Goal: Information Seeking & Learning: Find specific fact

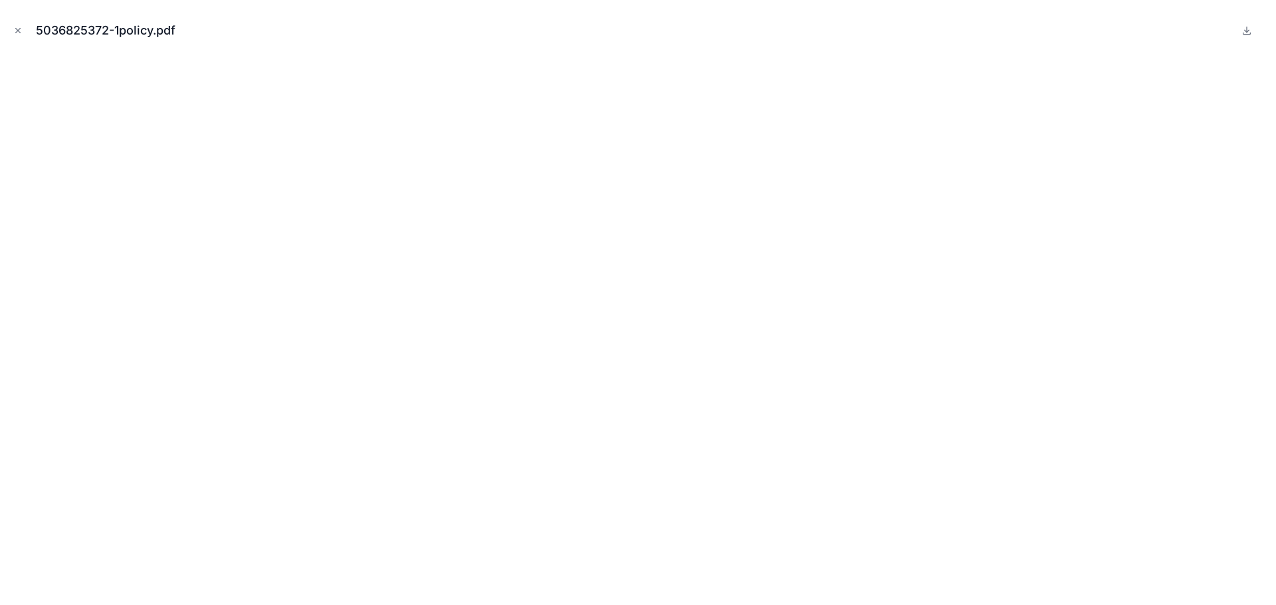
scroll to position [2369, 0]
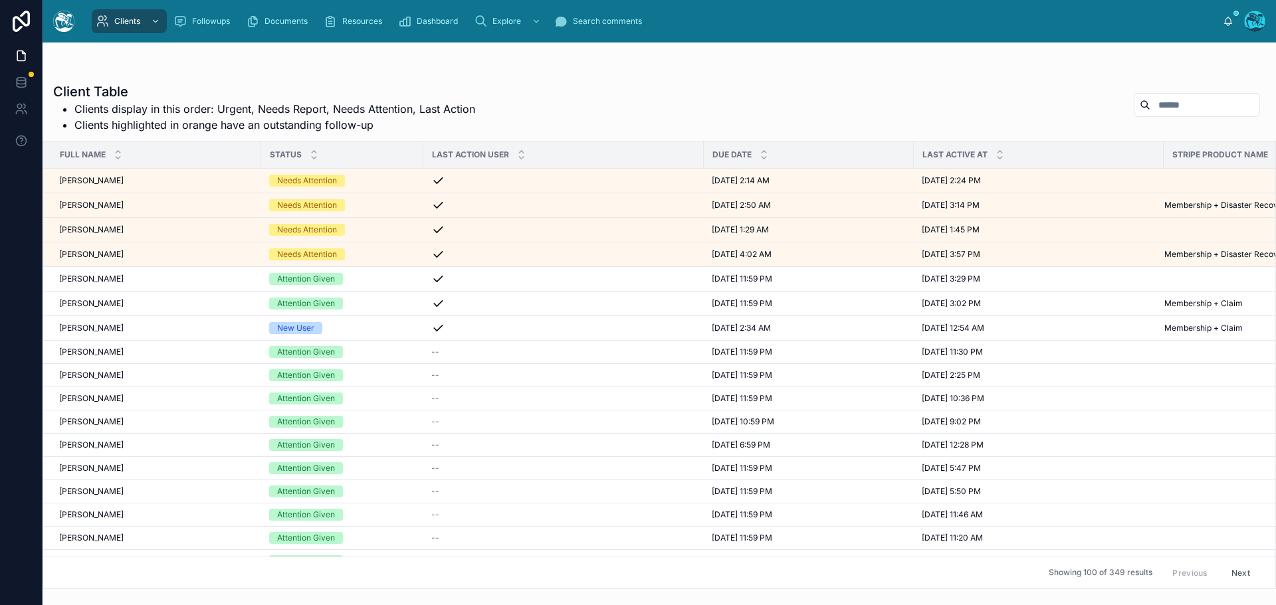
click at [1165, 106] on input "text" at bounding box center [1204, 105] width 109 height 19
type input "*****"
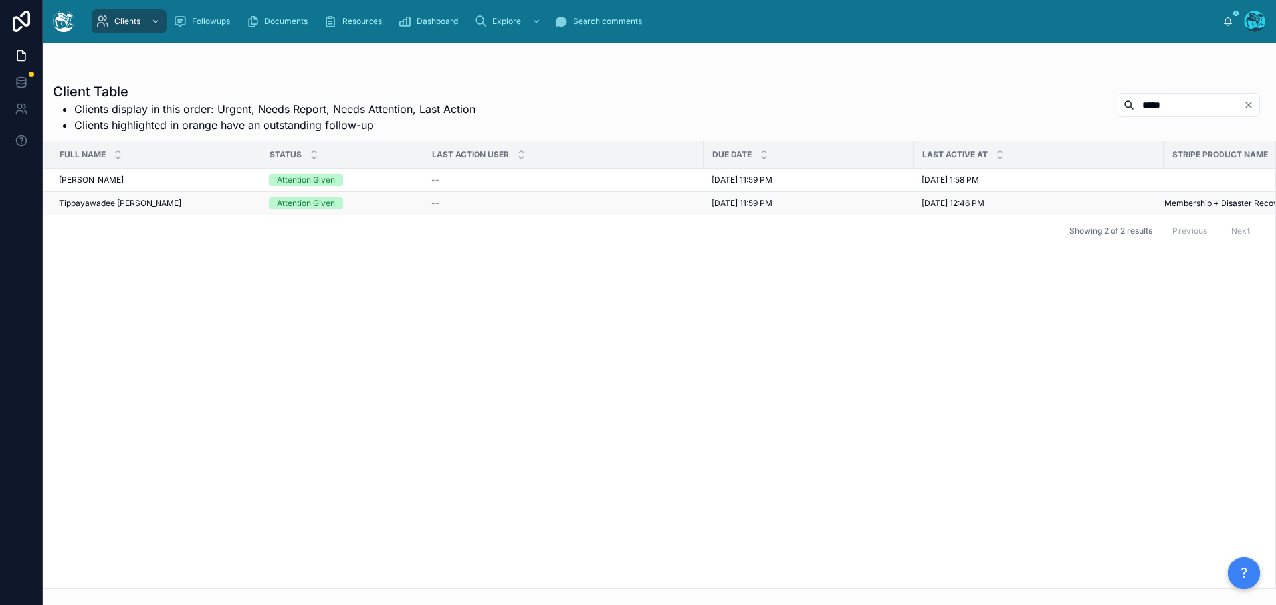
click at [211, 205] on div "Tippayawadee [PERSON_NAME] Tippayawadee [PERSON_NAME]" at bounding box center [156, 203] width 194 height 11
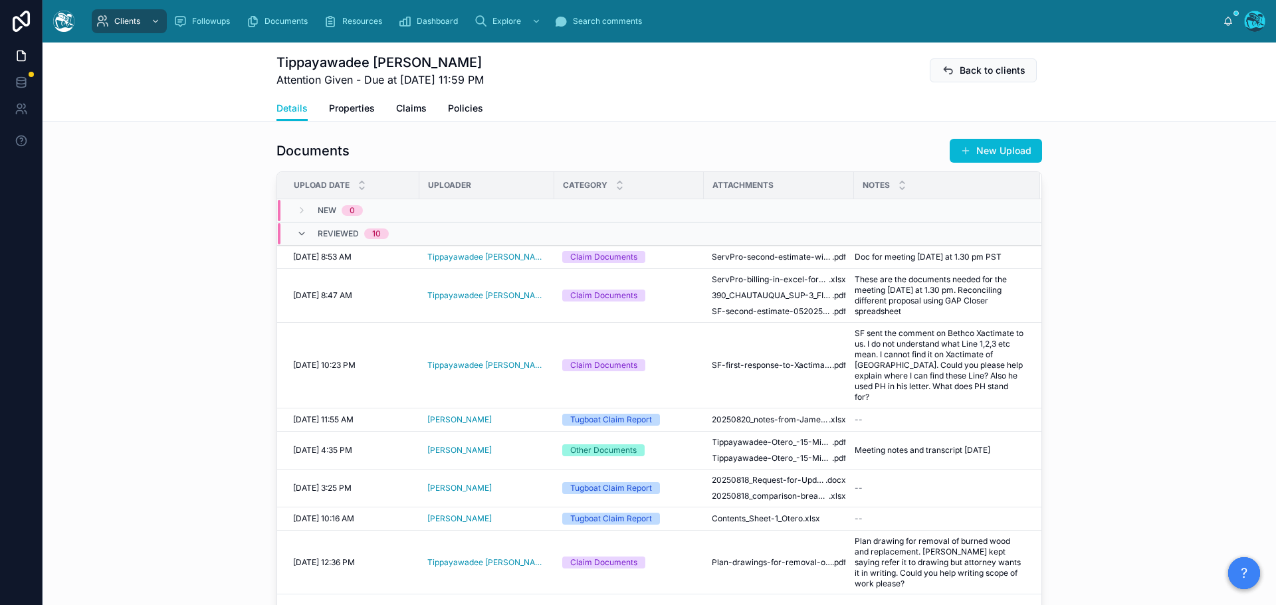
scroll to position [532, 0]
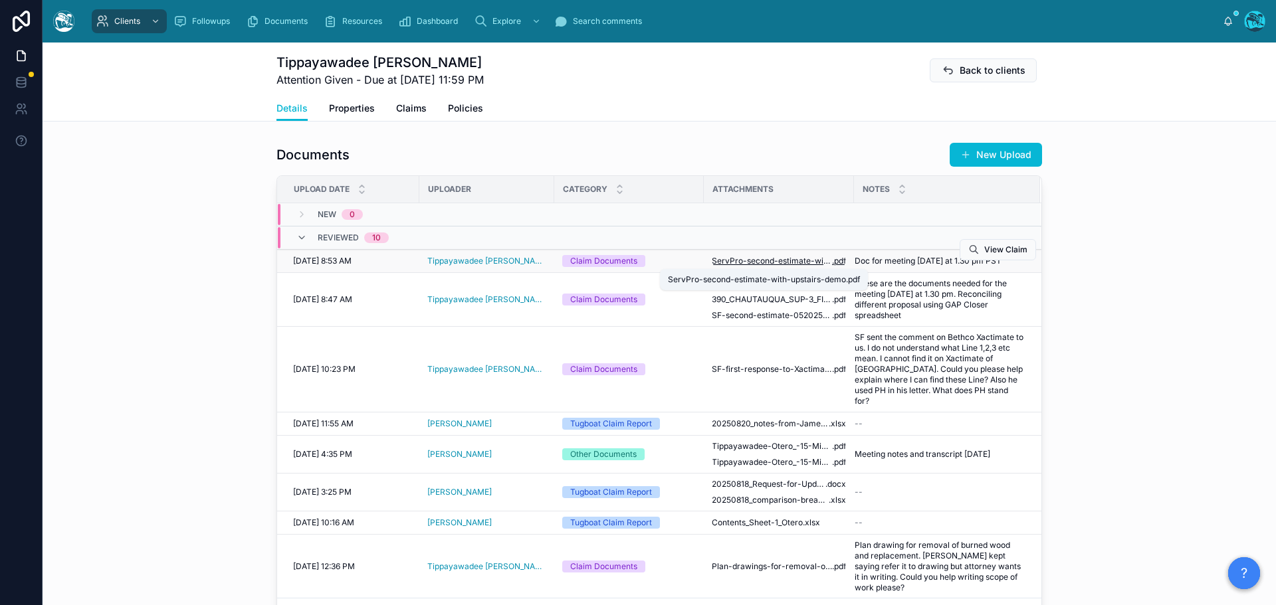
click at [781, 262] on span "ServPro-second-estimate-with-upstairs-demo" at bounding box center [772, 261] width 120 height 11
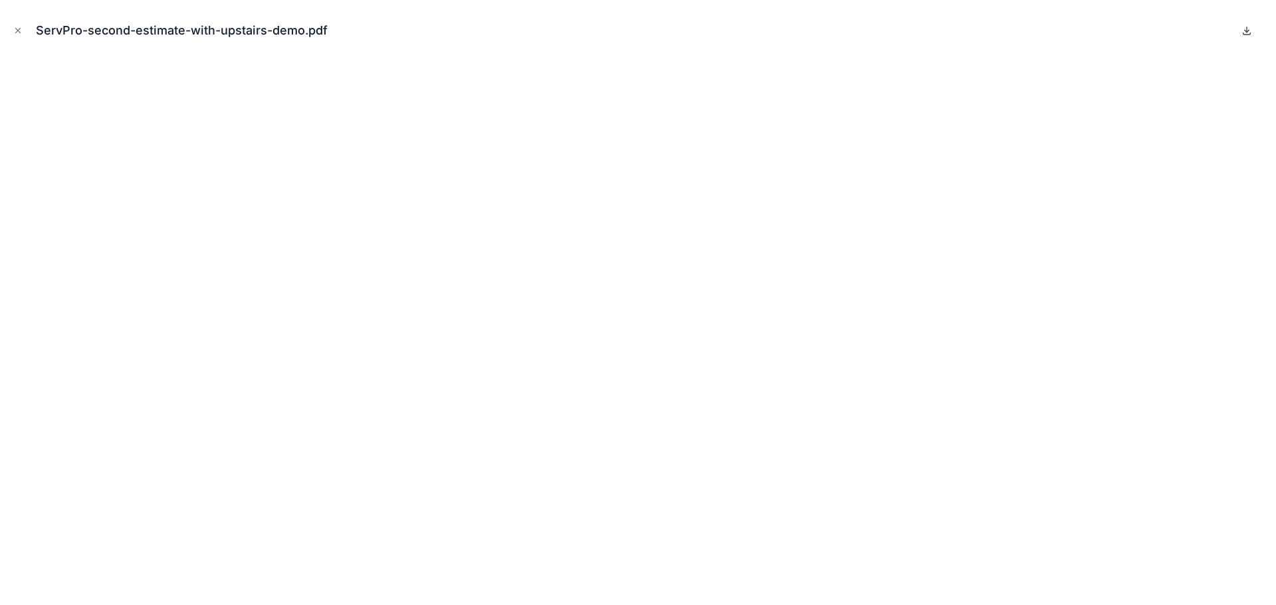
click at [1249, 31] on icon at bounding box center [1246, 30] width 11 height 11
click at [19, 29] on icon "Close modal" at bounding box center [17, 30] width 9 height 9
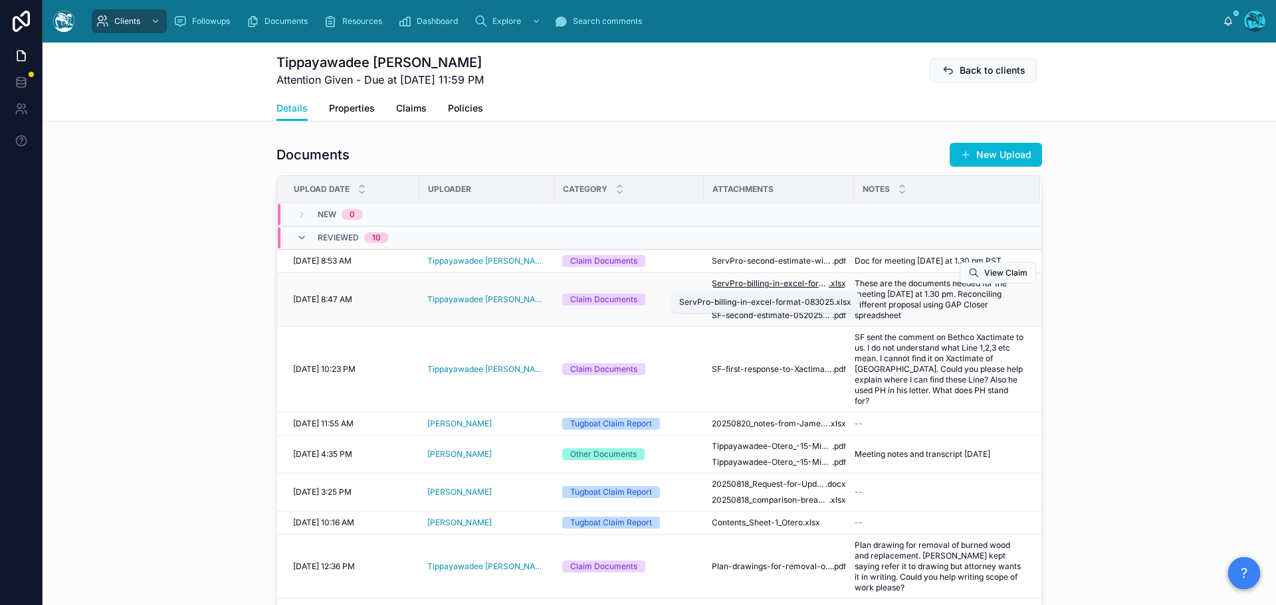
click at [746, 284] on span "ServPro-billing-in-excel-format-083025" at bounding box center [770, 283] width 117 height 11
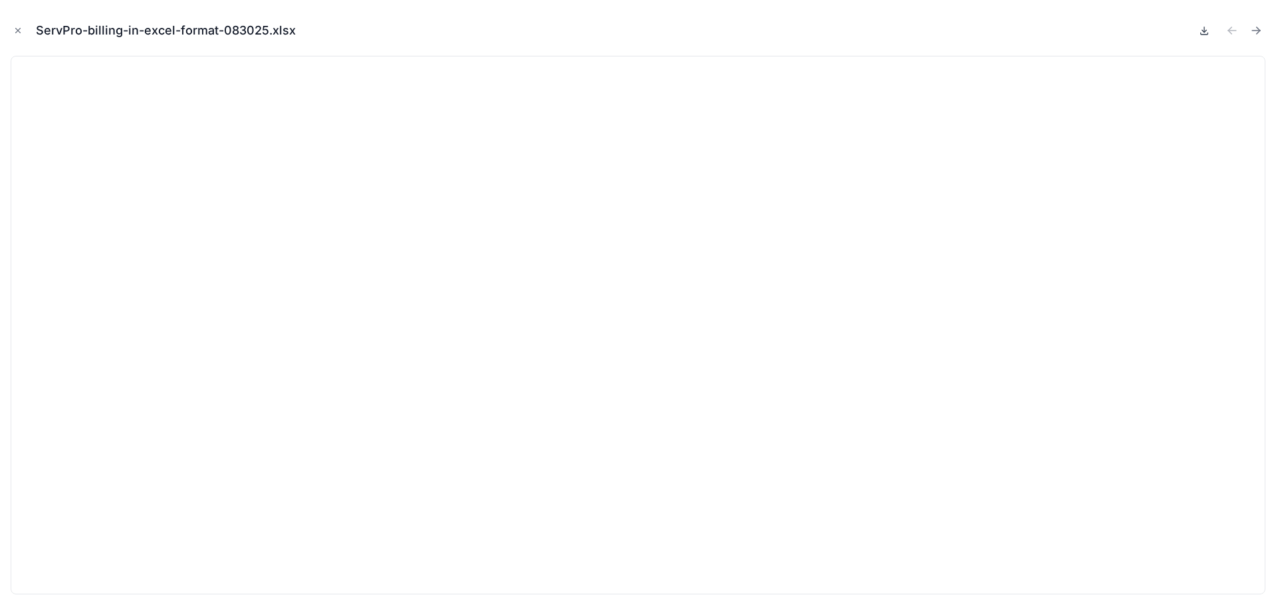
click at [1203, 33] on icon at bounding box center [1204, 30] width 11 height 11
drag, startPoint x: 15, startPoint y: 31, endPoint x: 113, endPoint y: 38, distance: 98.6
click at [15, 31] on icon "Close modal" at bounding box center [17, 30] width 9 height 9
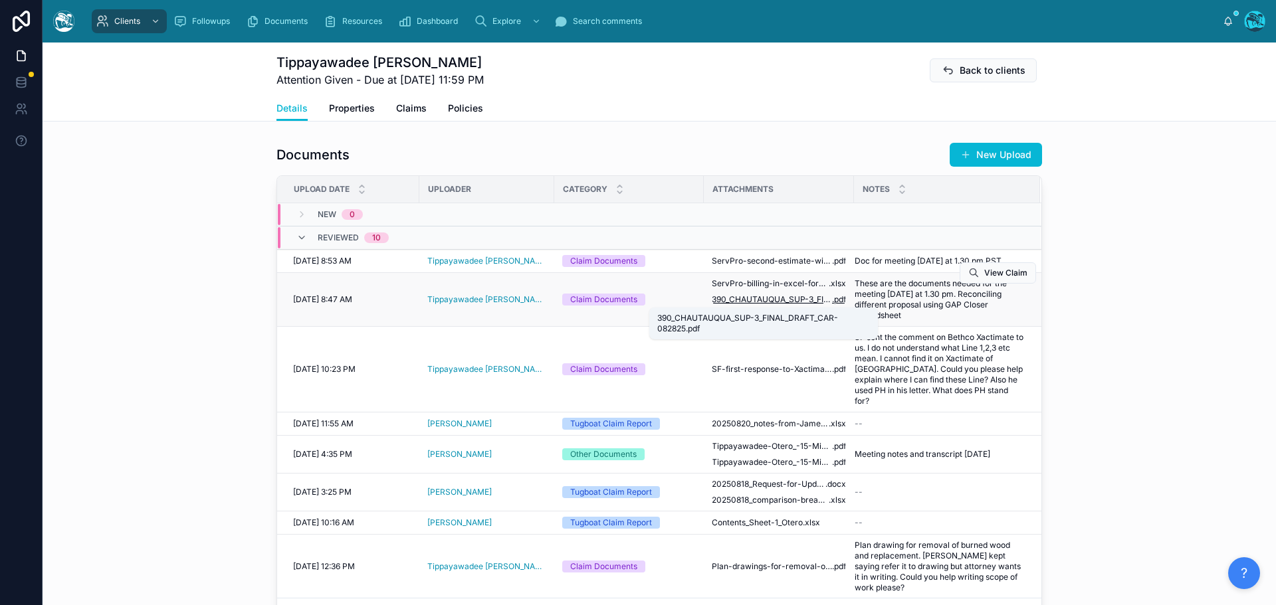
click at [769, 299] on span "390_CHAUTAUQUA_SUP-3_FINAL_DRAFT_CAR-082825" at bounding box center [772, 299] width 120 height 11
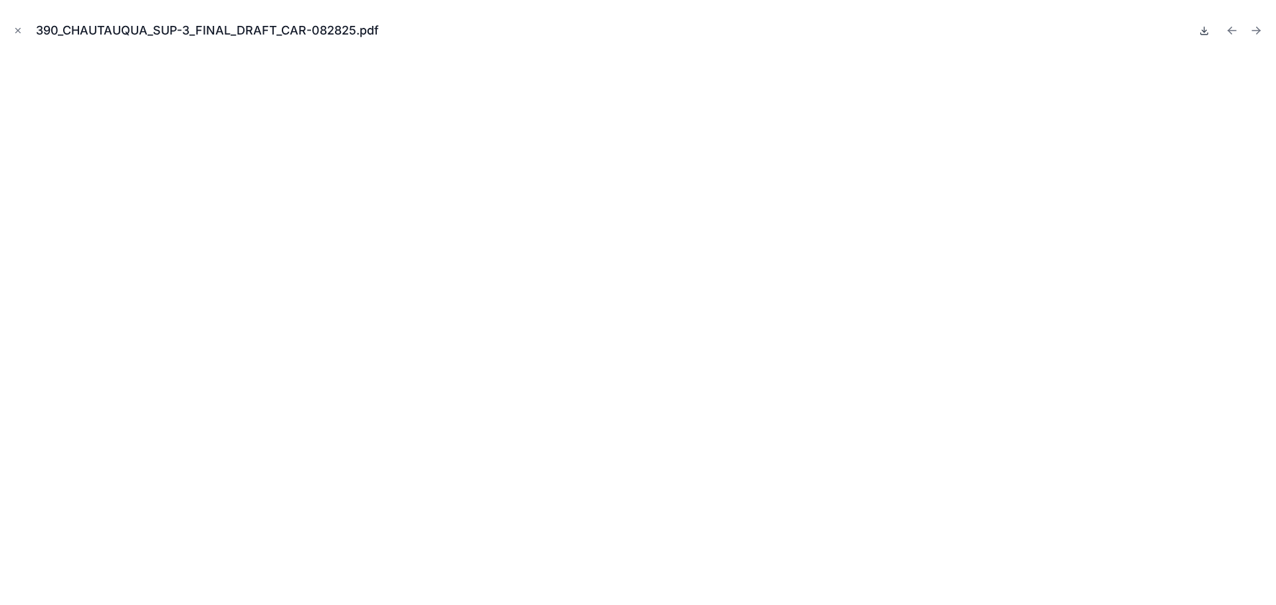
click at [1205, 31] on icon at bounding box center [1204, 31] width 5 height 2
click at [1257, 31] on icon "Next file" at bounding box center [1256, 31] width 8 height 0
click at [1204, 33] on icon at bounding box center [1204, 30] width 11 height 11
click at [17, 28] on icon "Close modal" at bounding box center [17, 30] width 9 height 9
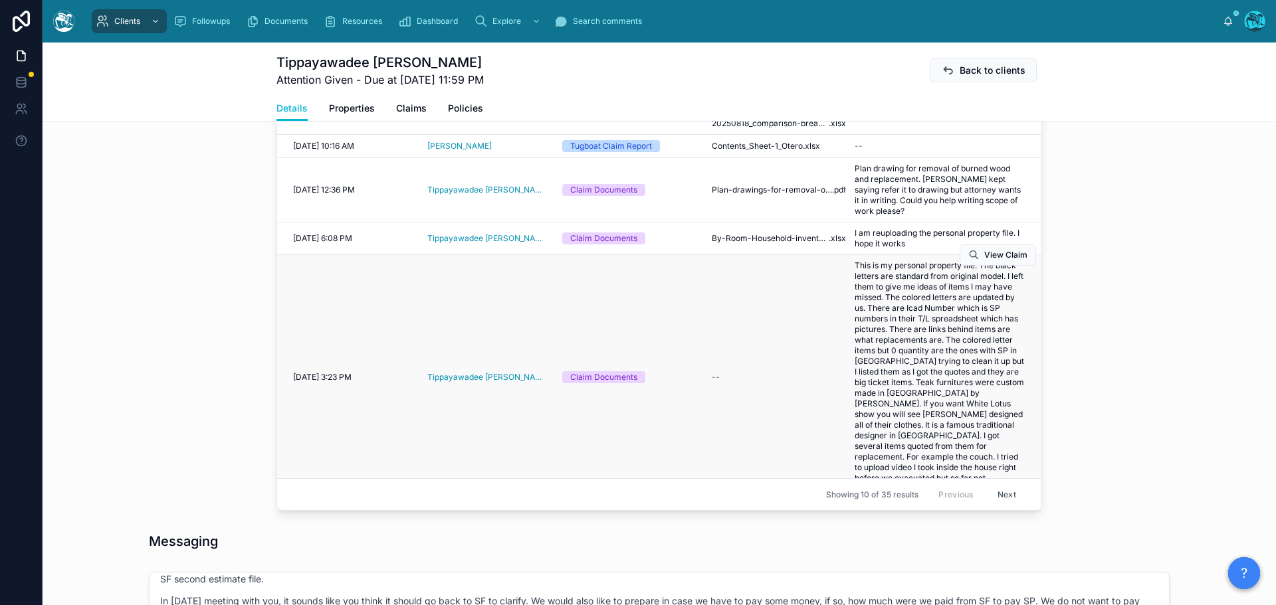
scroll to position [665, 0]
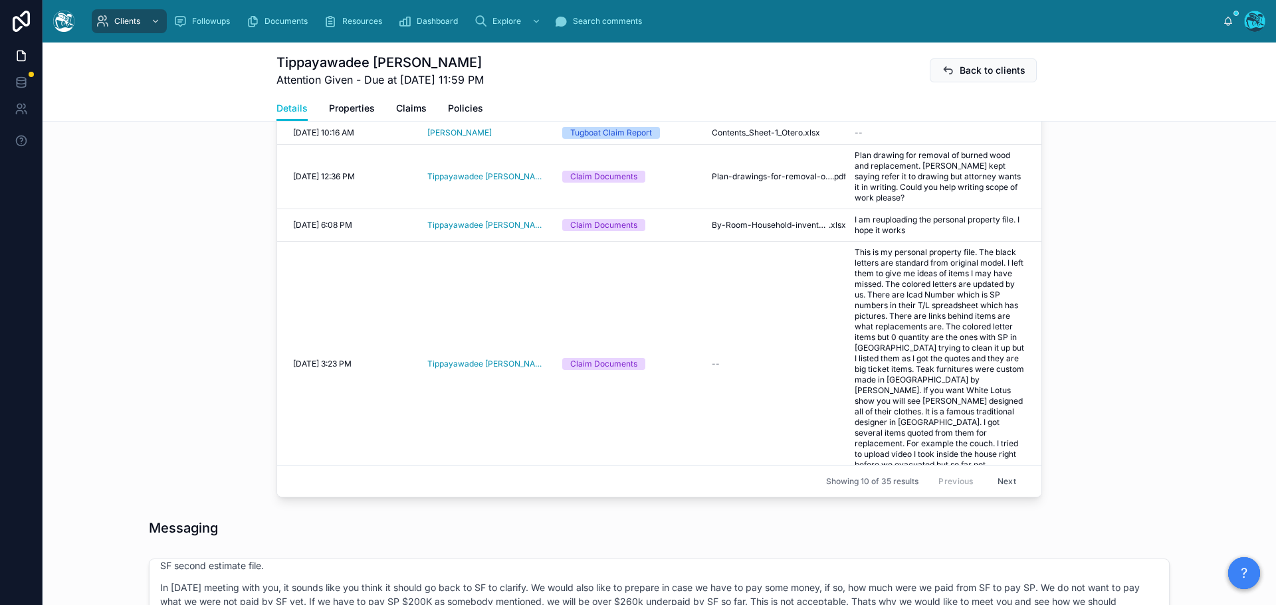
drag, startPoint x: 989, startPoint y: 480, endPoint x: 1269, endPoint y: 334, distance: 315.7
click at [989, 480] on button "Next" at bounding box center [1006, 481] width 37 height 21
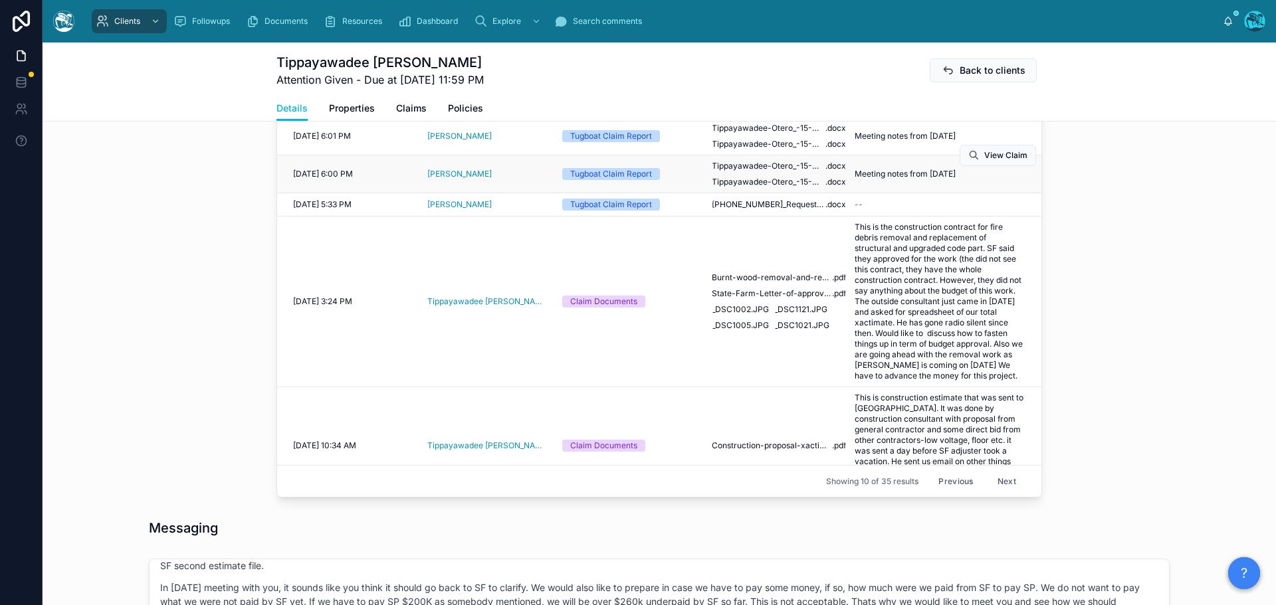
scroll to position [274, 0]
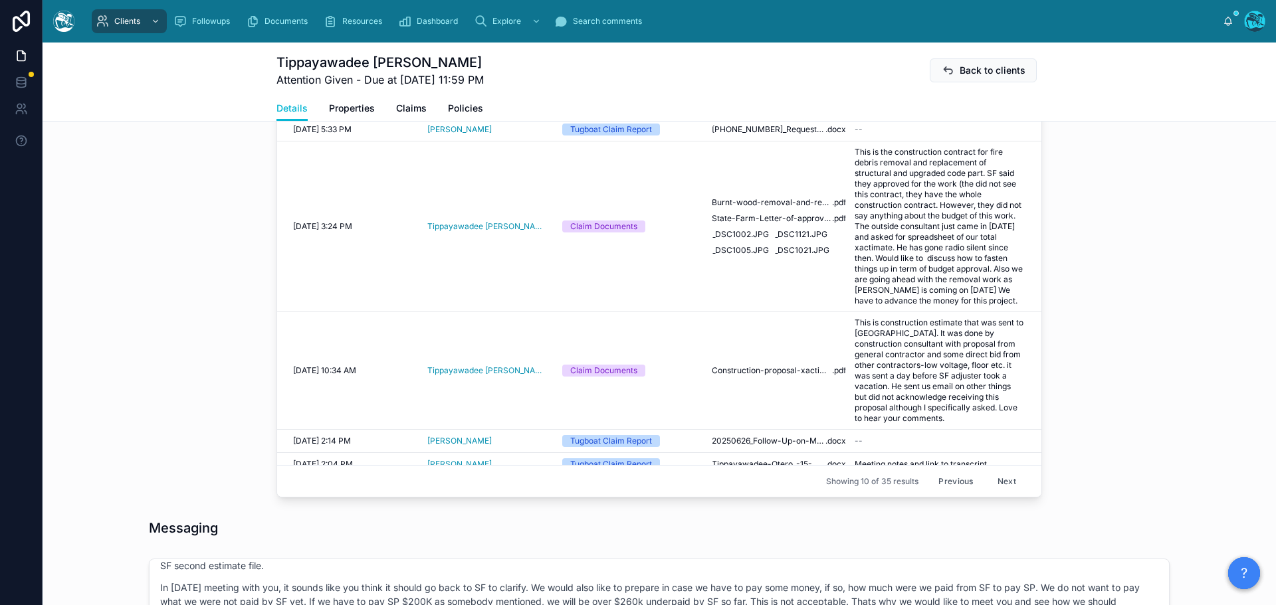
click at [994, 484] on button "Next" at bounding box center [1006, 481] width 37 height 21
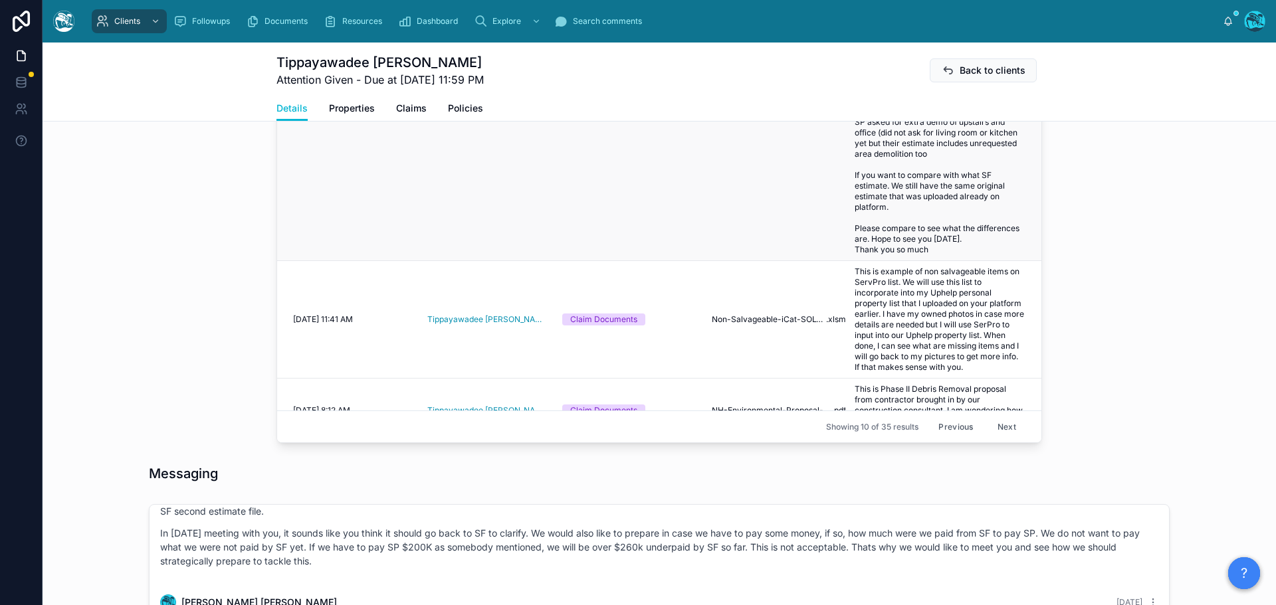
scroll to position [797, 0]
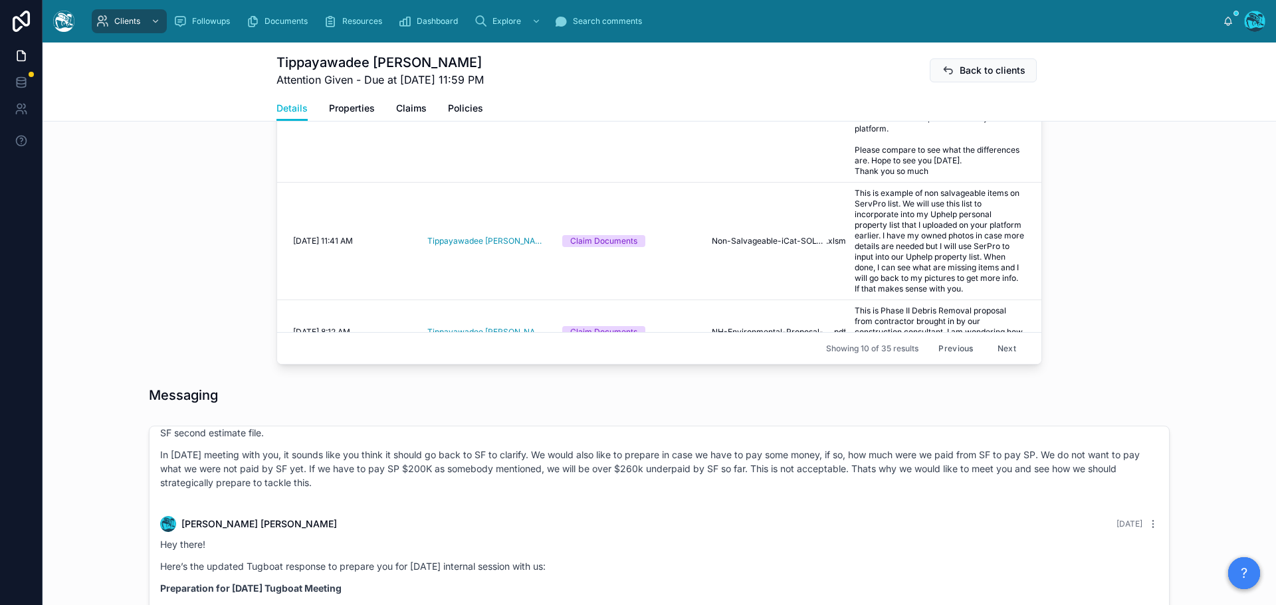
click at [991, 346] on button "Next" at bounding box center [1006, 348] width 37 height 21
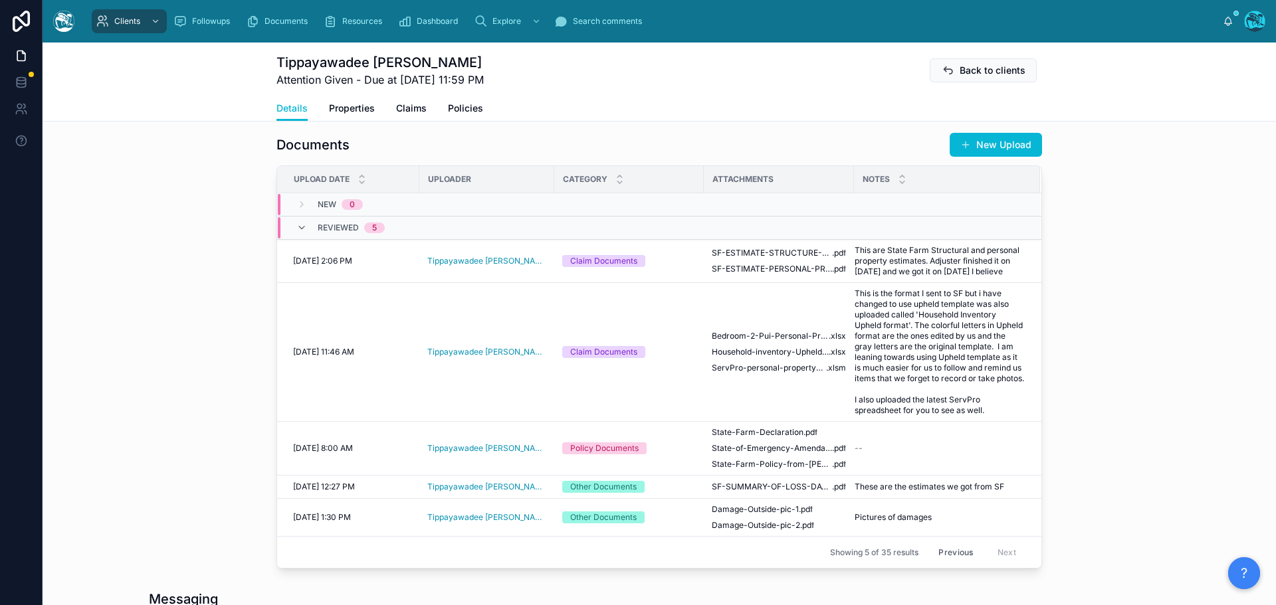
scroll to position [532, 0]
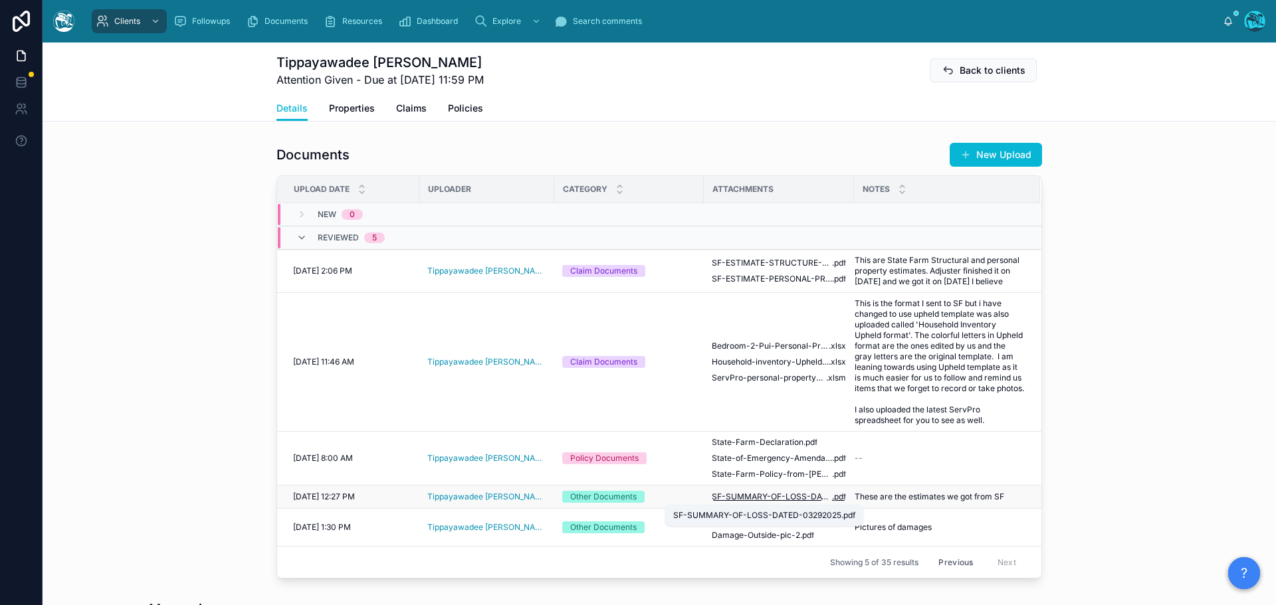
click at [742, 496] on span "SF-SUMMARY-OF-LOSS-DATED-03292025" at bounding box center [772, 497] width 120 height 11
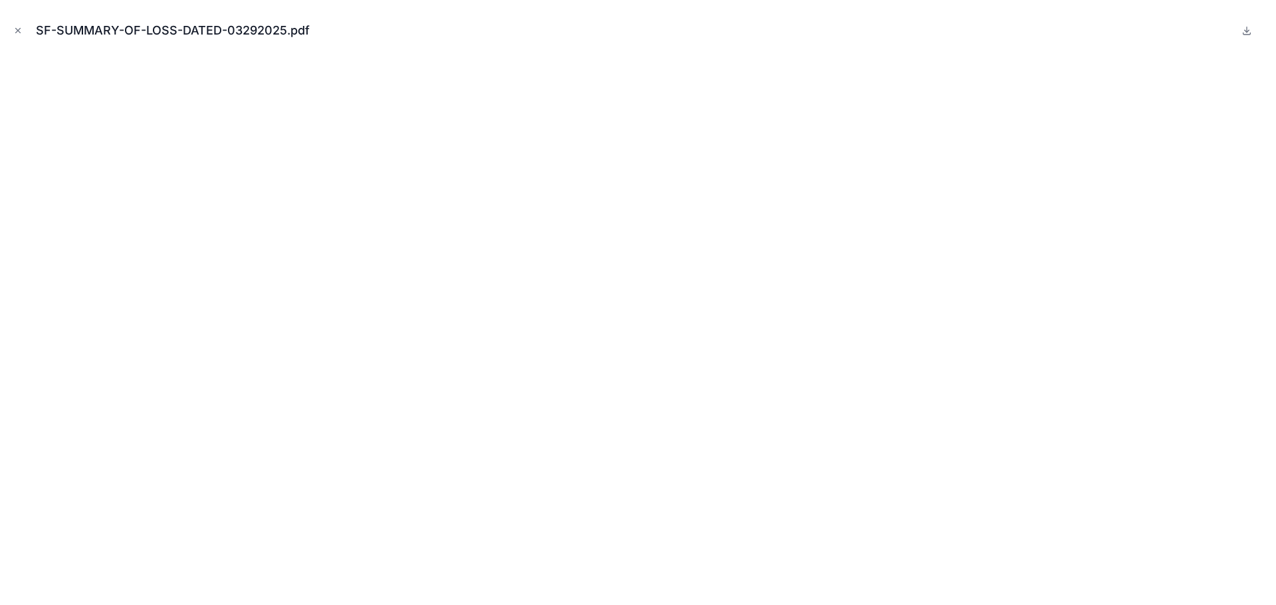
drag, startPoint x: 17, startPoint y: 31, endPoint x: 45, endPoint y: 51, distance: 34.7
click at [17, 31] on icon "Close modal" at bounding box center [17, 30] width 9 height 9
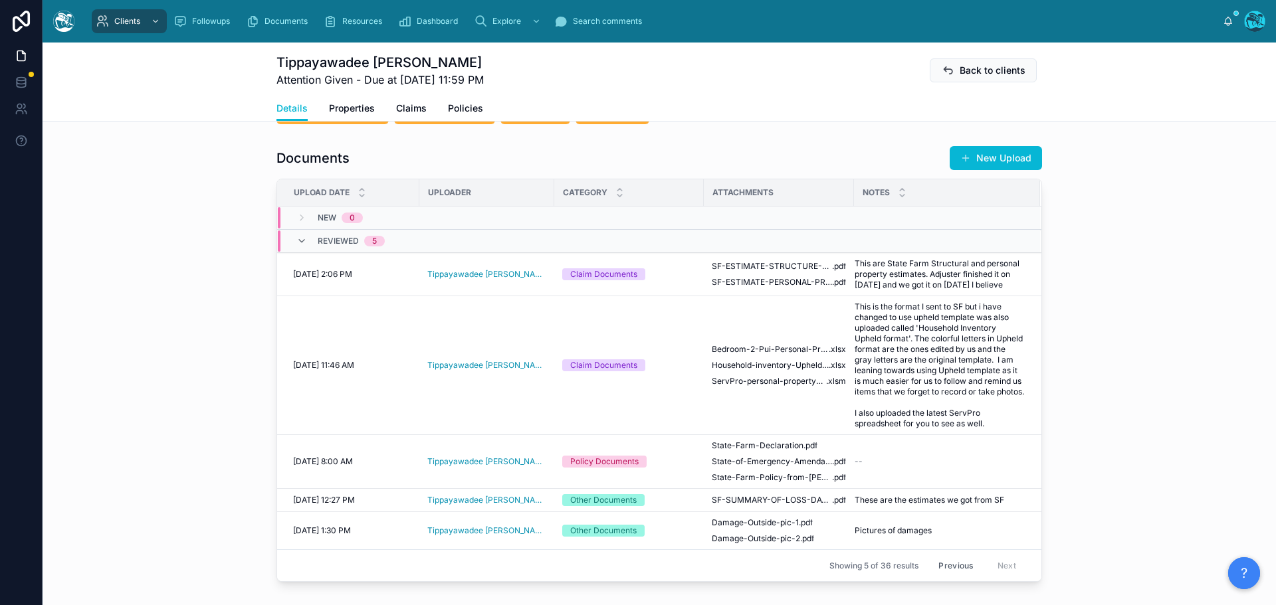
scroll to position [598, 0]
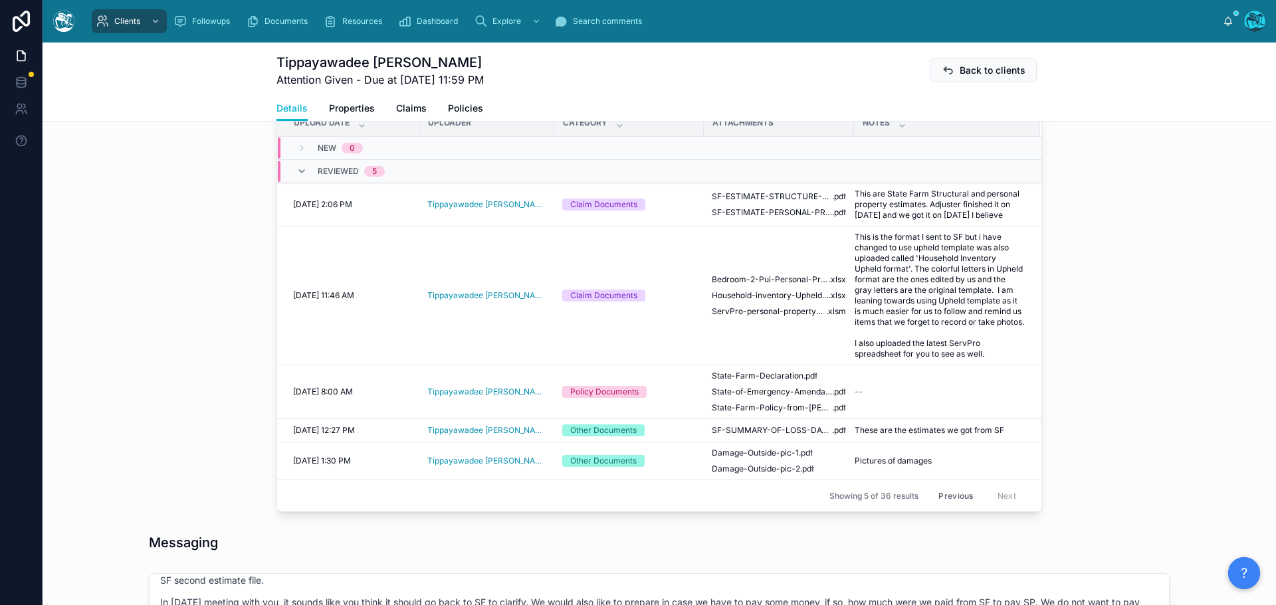
click at [954, 498] on button "Previous" at bounding box center [955, 496] width 53 height 21
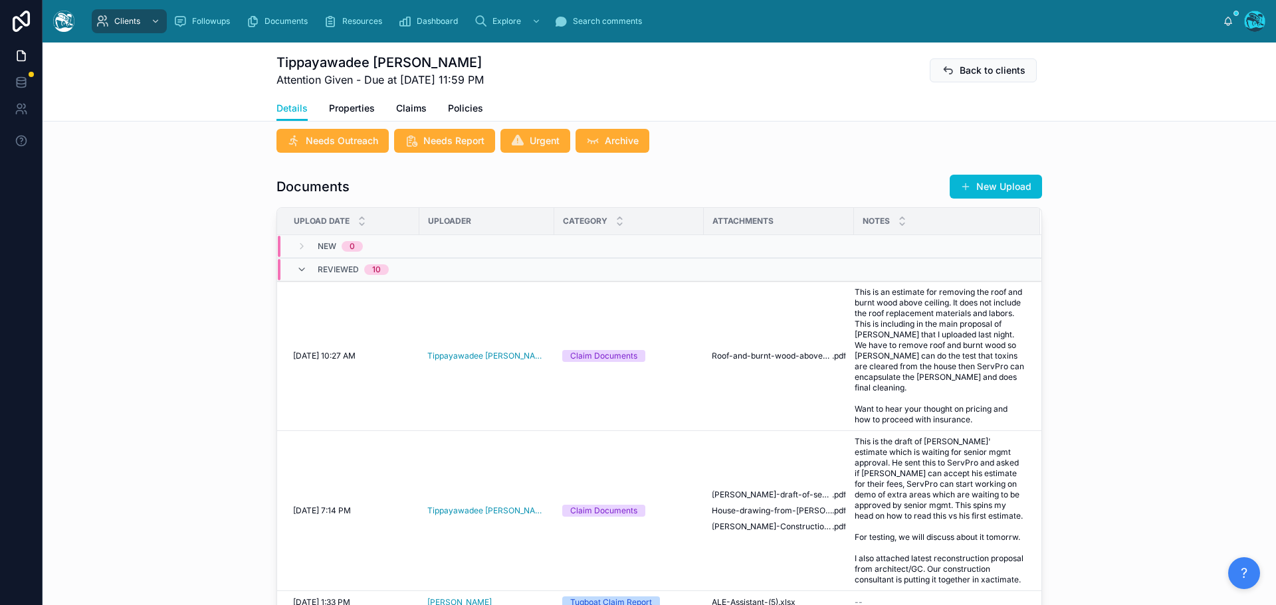
scroll to position [598, 0]
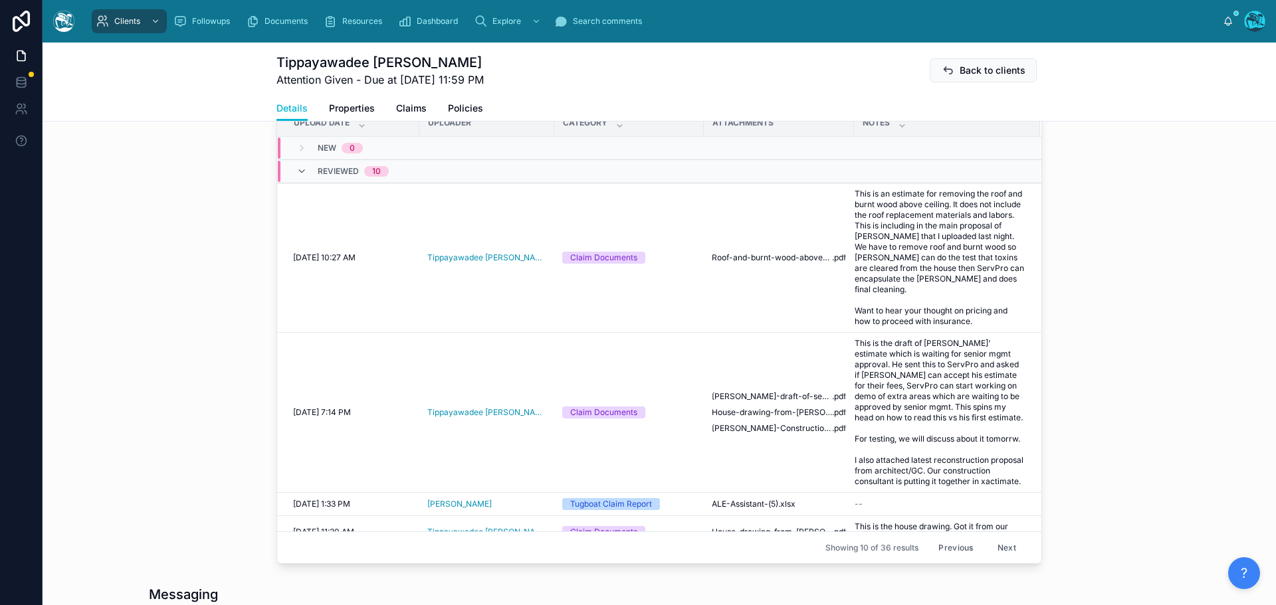
click at [942, 550] on button "Previous" at bounding box center [955, 548] width 53 height 21
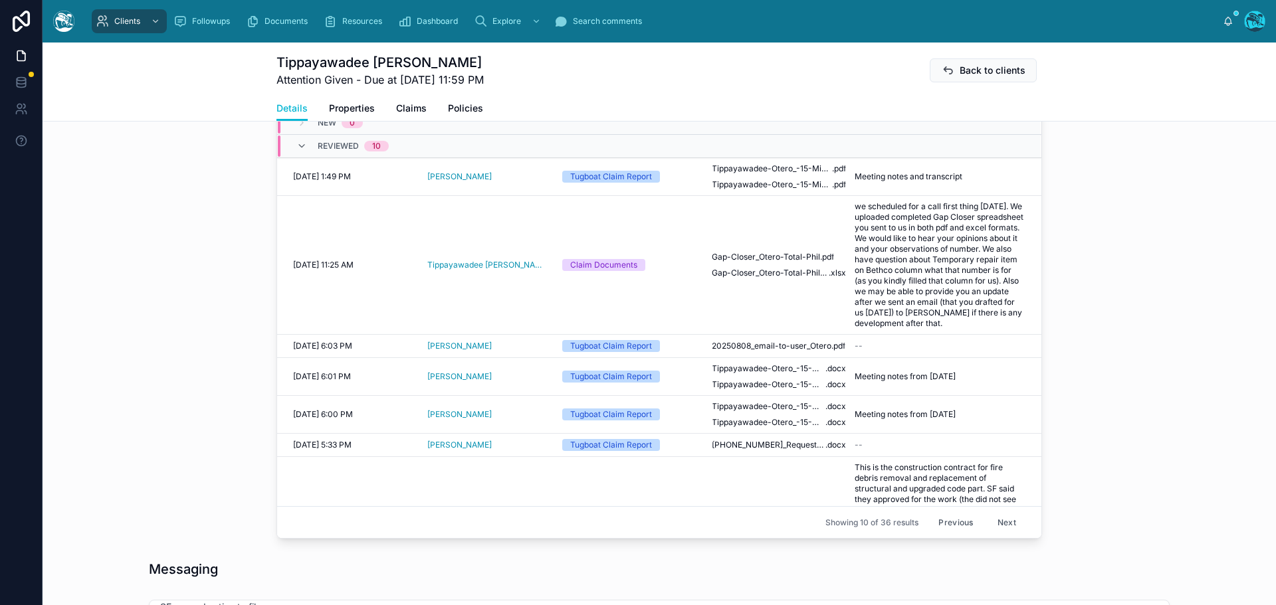
scroll to position [665, 0]
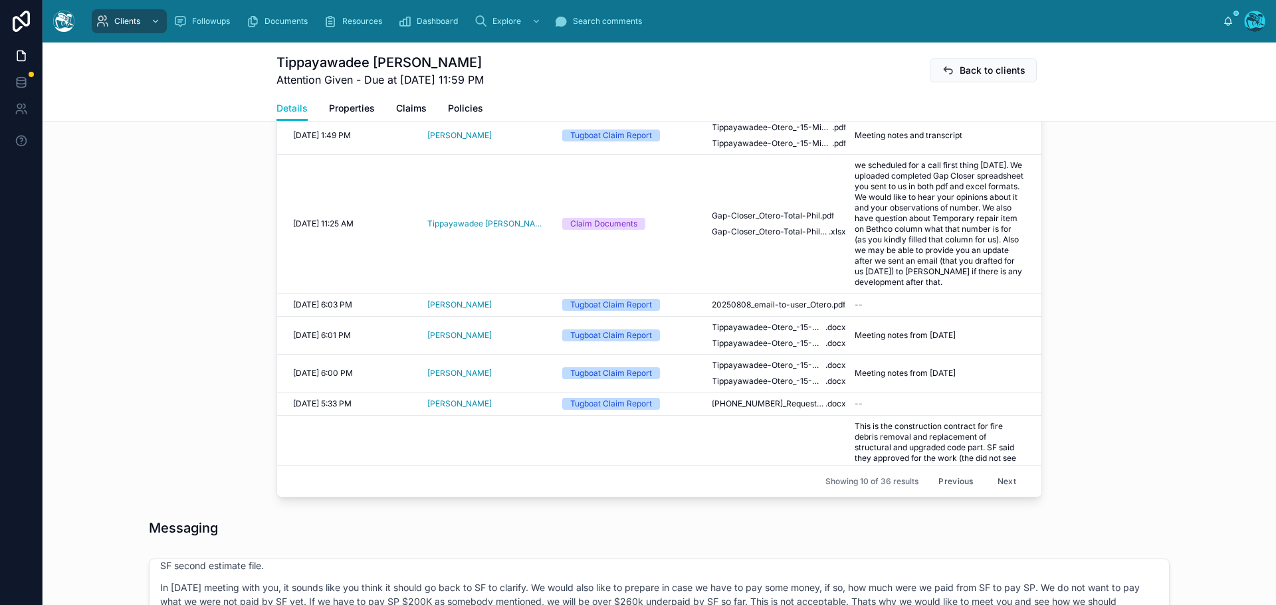
click at [942, 482] on button "Previous" at bounding box center [955, 481] width 53 height 21
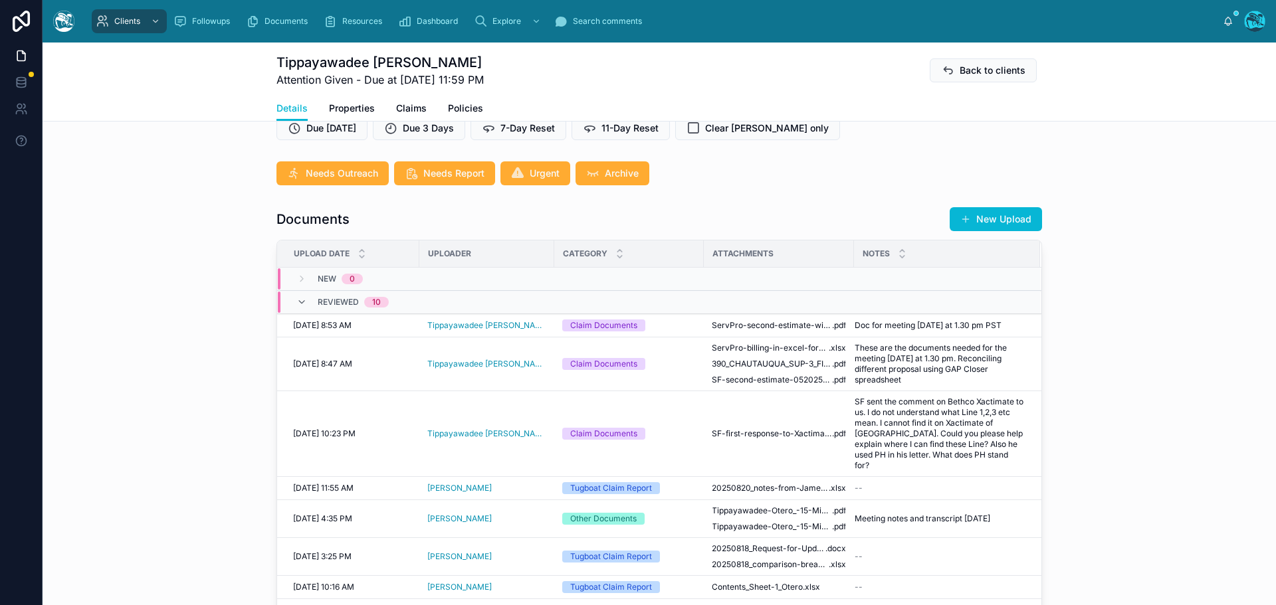
scroll to position [465, 0]
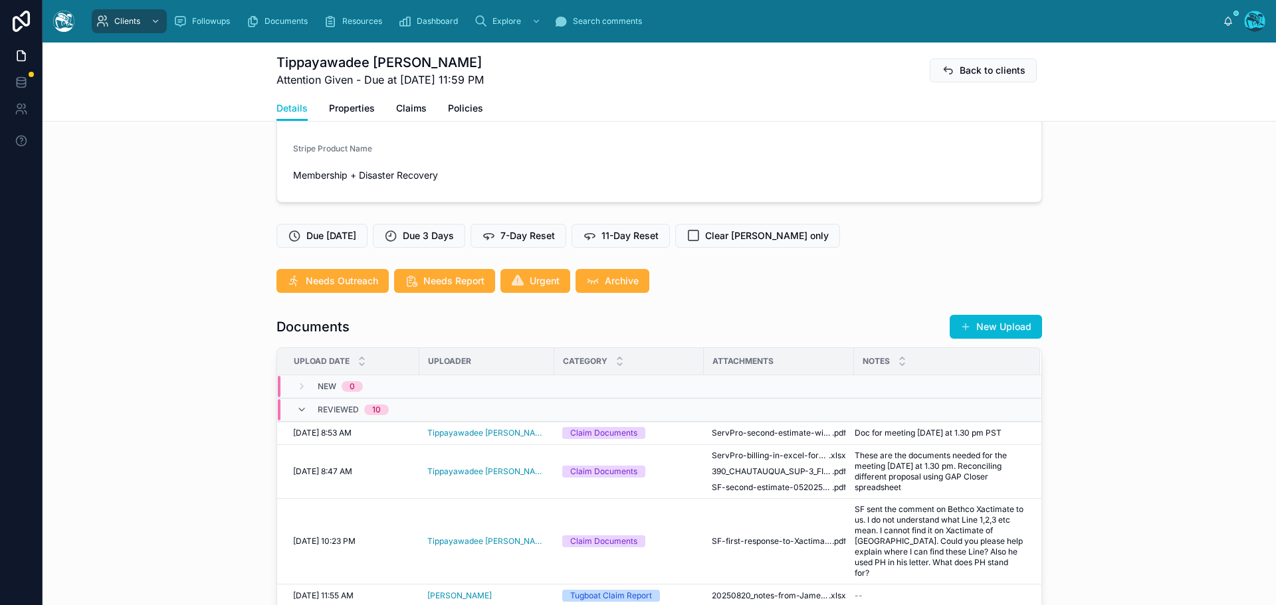
scroll to position [399, 0]
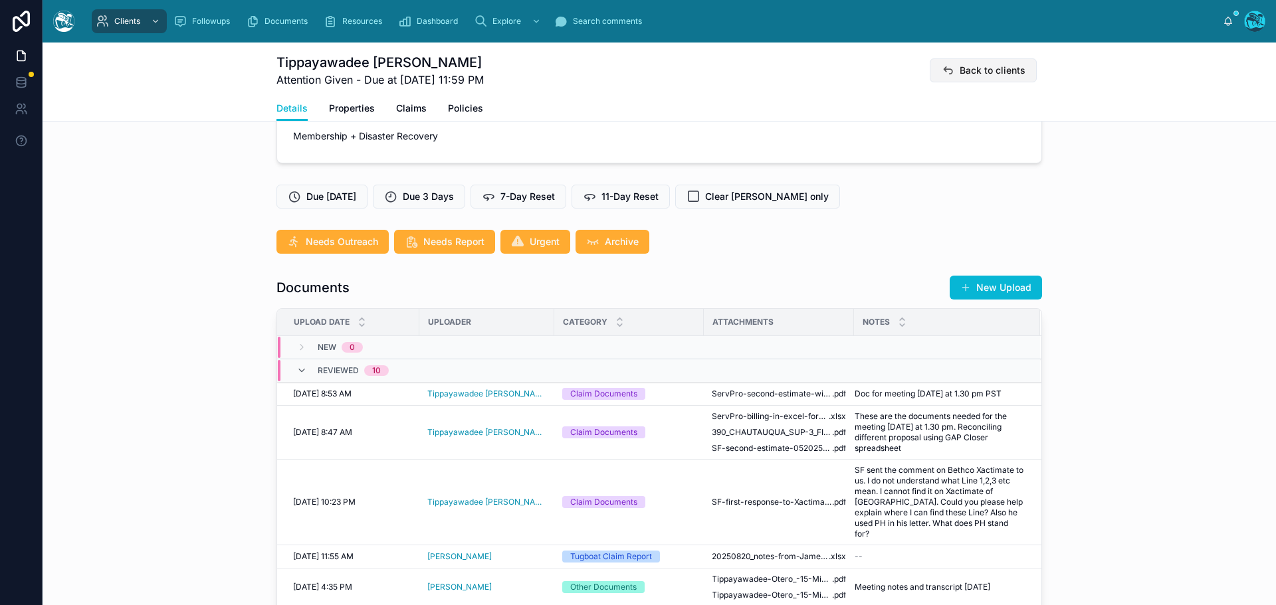
click at [975, 67] on span "Back to clients" at bounding box center [993, 70] width 66 height 13
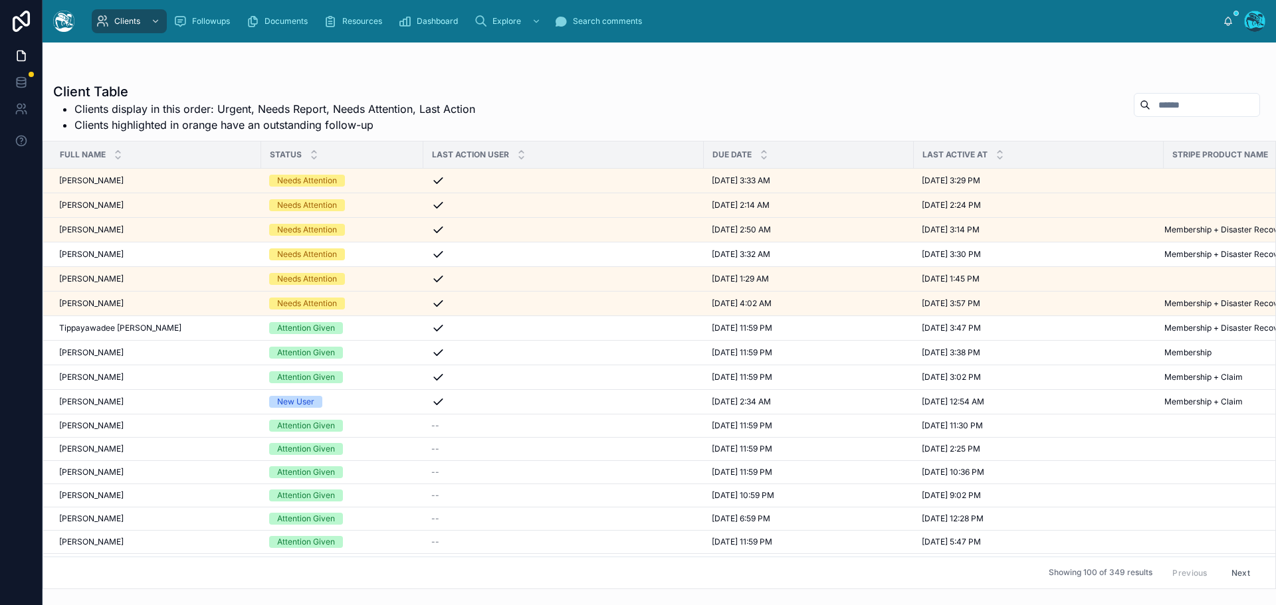
click at [1157, 108] on input "text" at bounding box center [1204, 105] width 109 height 19
type input "*****"
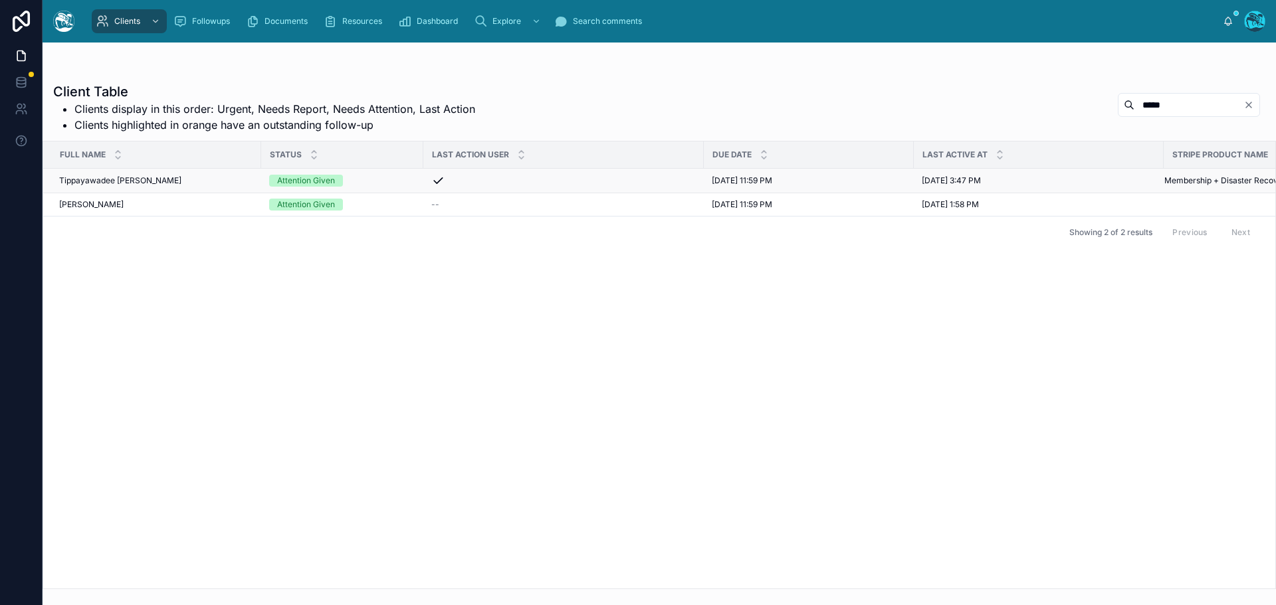
click at [152, 181] on div "Tippayawadee [PERSON_NAME] Tippayawadee [PERSON_NAME]" at bounding box center [156, 180] width 194 height 11
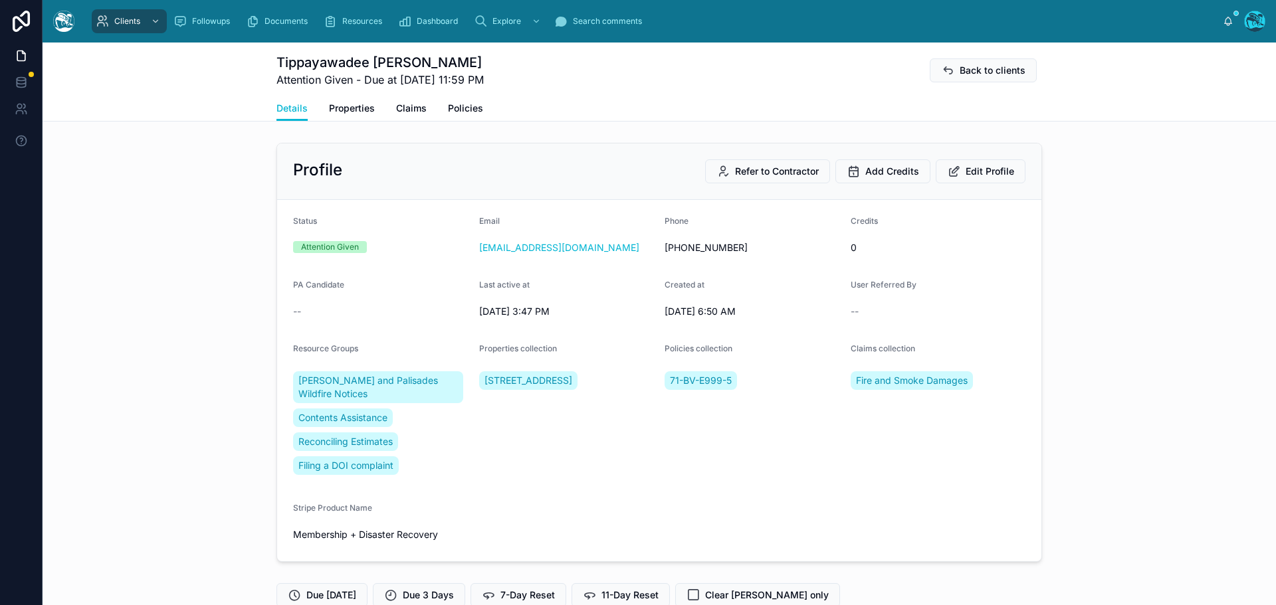
scroll to position [332, 0]
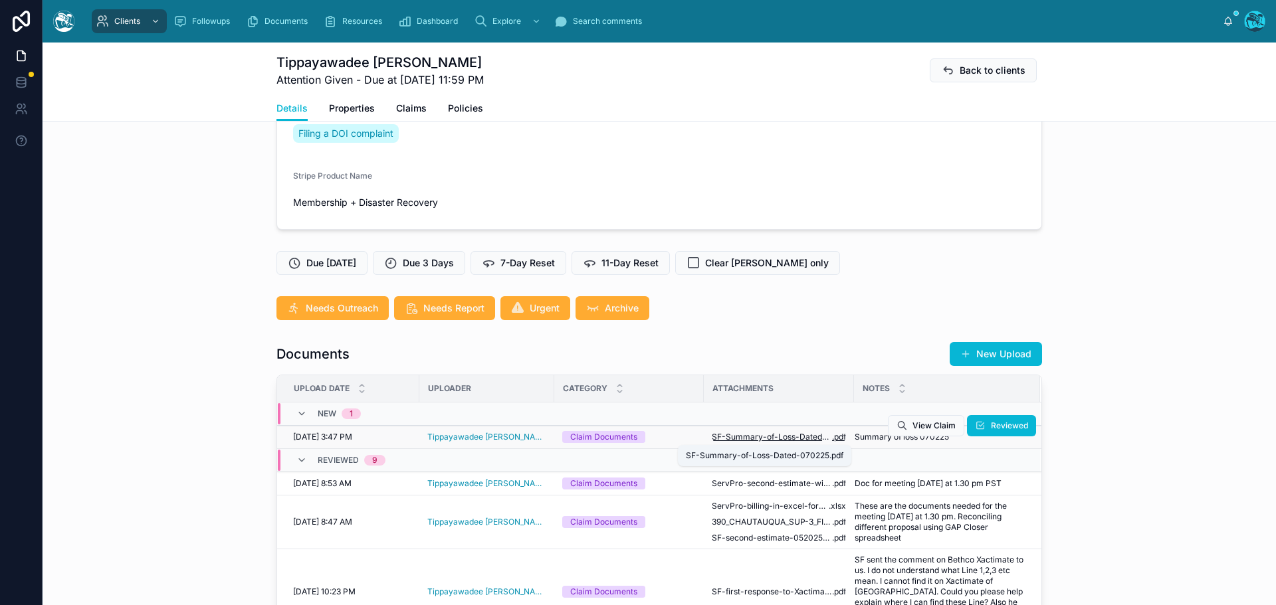
click at [760, 440] on span "SF-Summary-of-Loss-Dated-070225" at bounding box center [772, 437] width 120 height 11
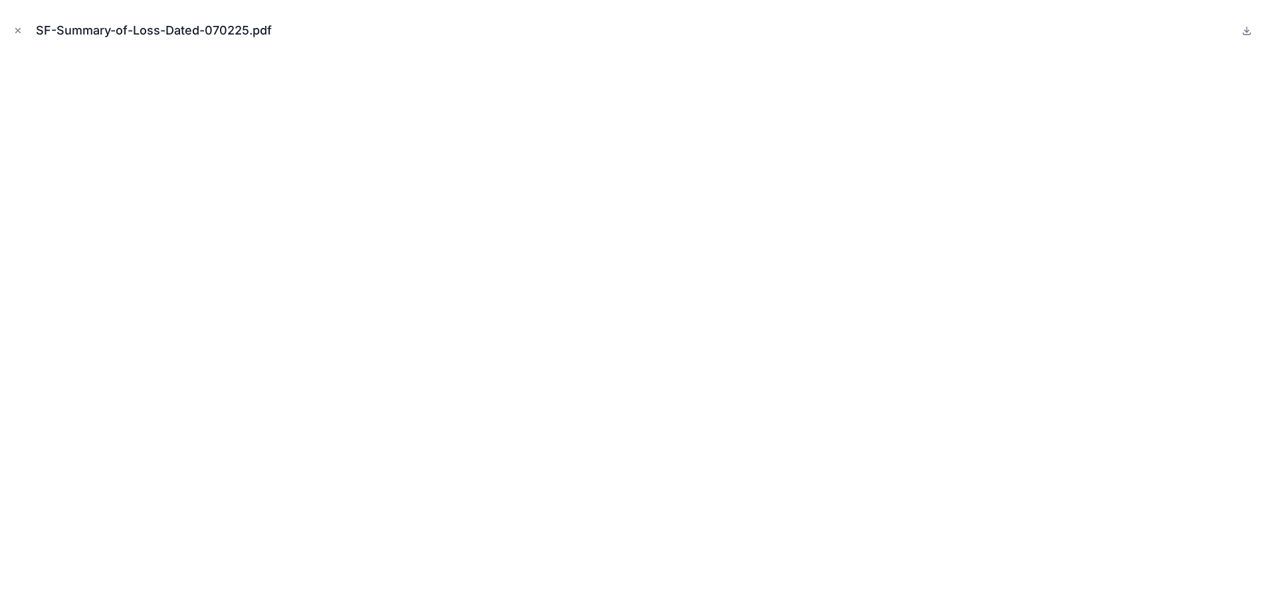
drag, startPoint x: 15, startPoint y: 29, endPoint x: 29, endPoint y: 51, distance: 26.6
click at [15, 29] on icon "Close modal" at bounding box center [17, 30] width 9 height 9
